Goal: Information Seeking & Learning: Learn about a topic

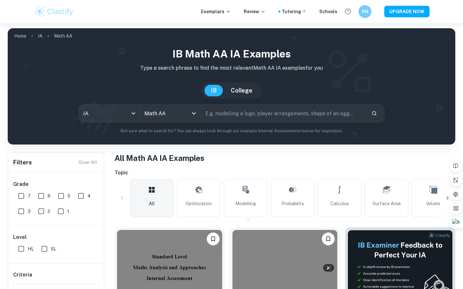
scroll to position [166, 0]
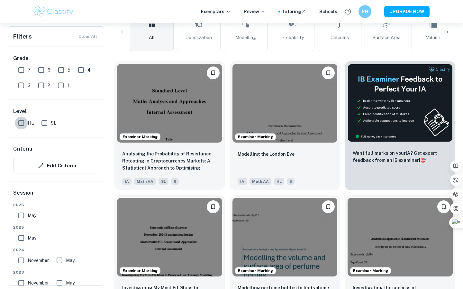
click at [24, 126] on input "HL" at bounding box center [21, 123] width 13 height 13
checkbox input "true"
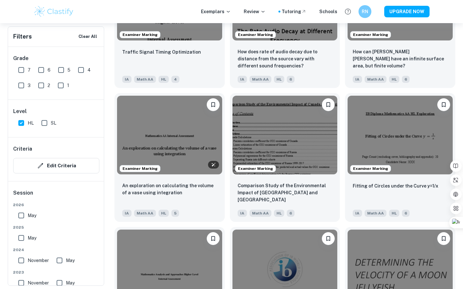
scroll to position [686, 0]
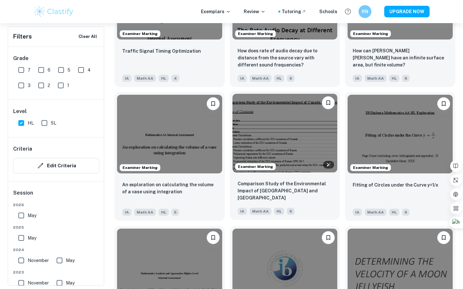
click at [242, 120] on img at bounding box center [284, 133] width 105 height 79
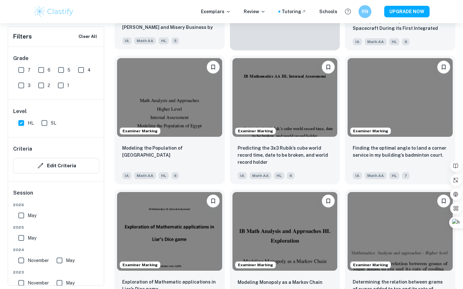
scroll to position [1259, 0]
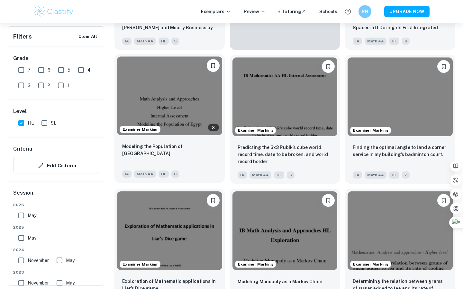
click at [159, 88] on img at bounding box center [169, 96] width 105 height 79
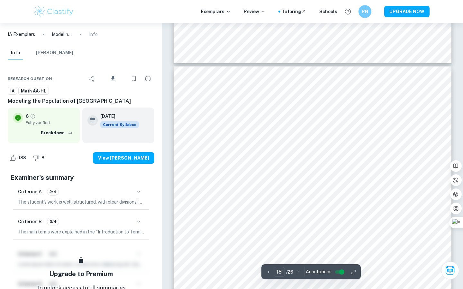
scroll to position [6311, 0]
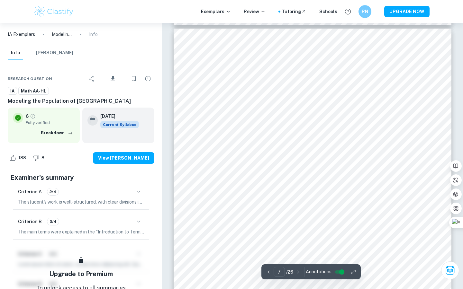
type input "6"
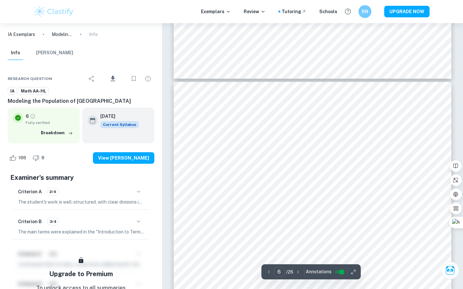
scroll to position [1846, 0]
